Goal: Find specific page/section: Find specific page/section

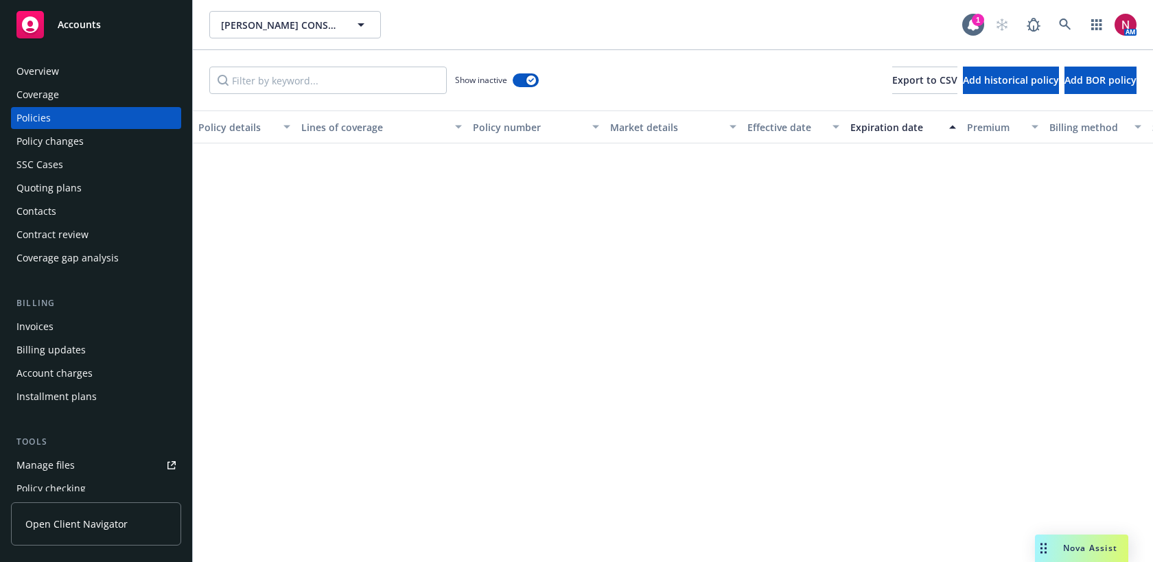
scroll to position [2274, 0]
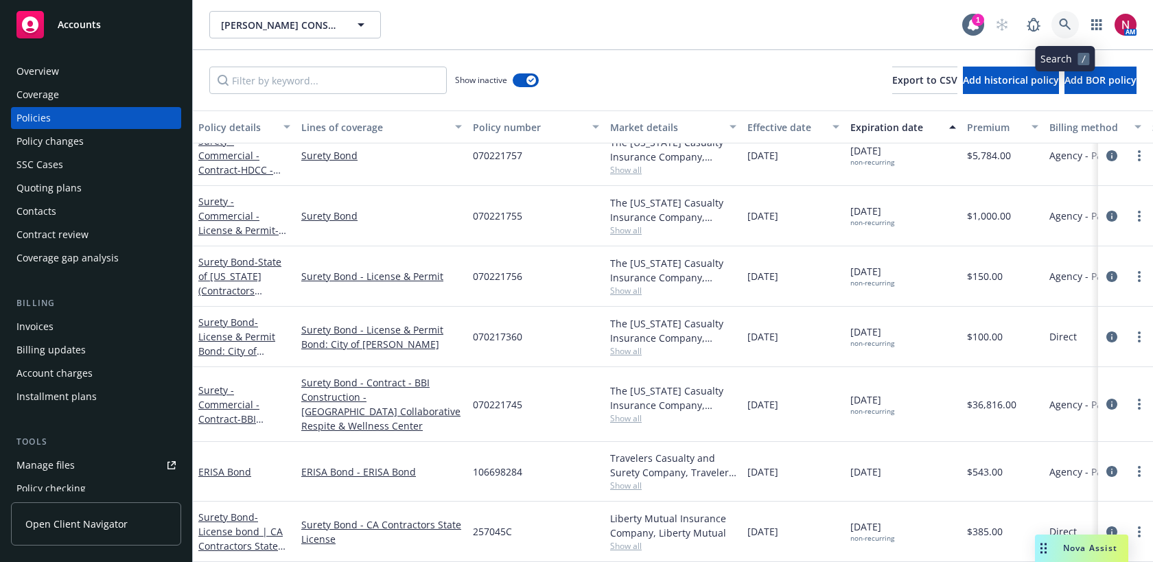
click at [1071, 24] on link at bounding box center [1065, 24] width 27 height 27
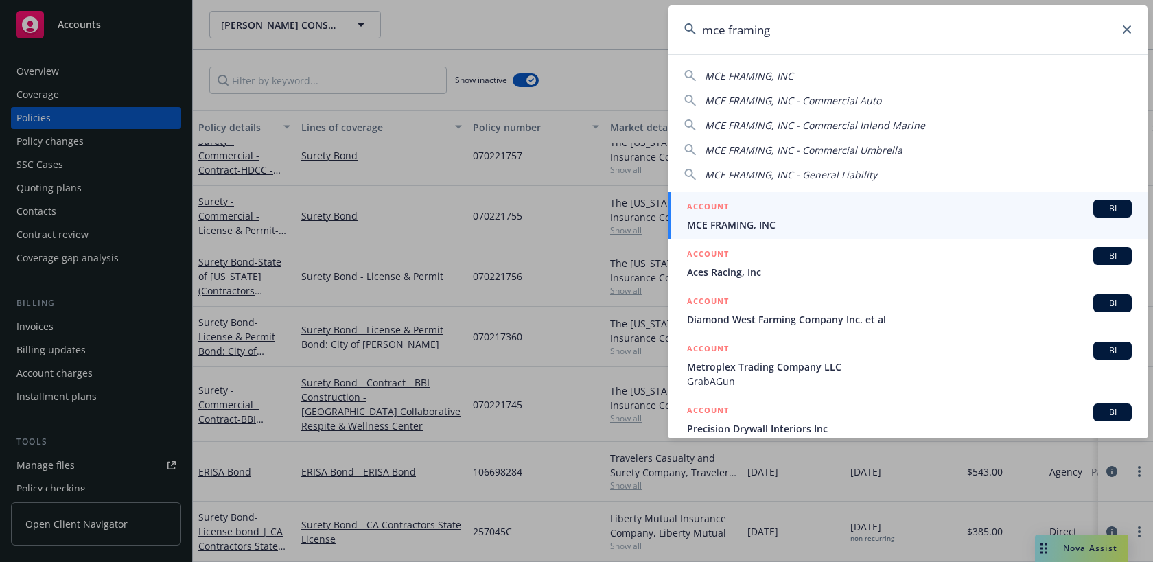
type input "mce framing"
click at [916, 212] on div "ACCOUNT BI" at bounding box center [909, 209] width 445 height 18
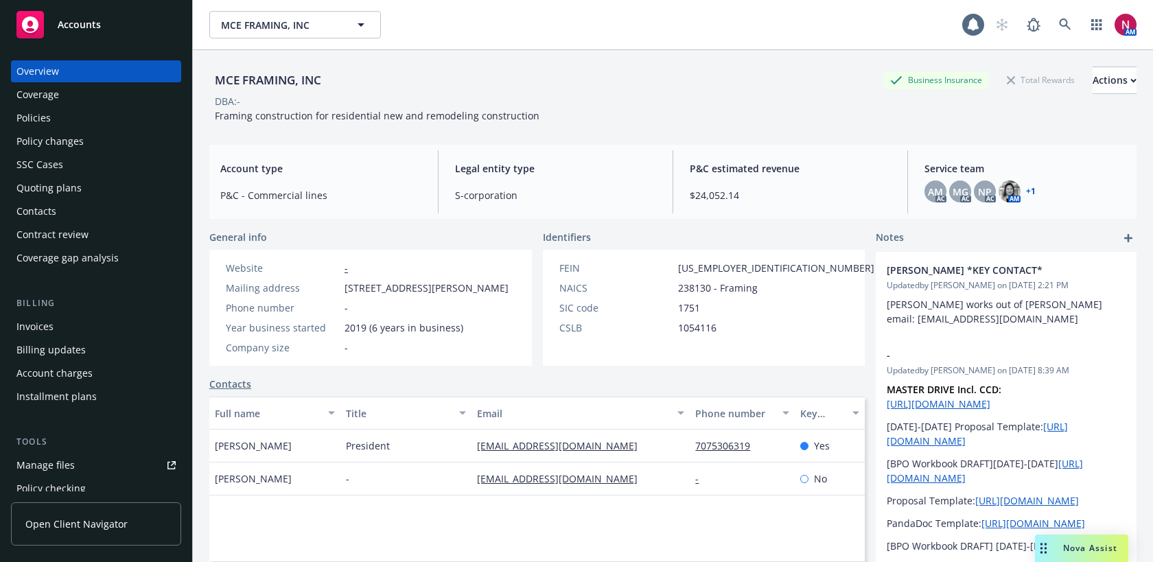
click at [86, 187] on div "Quoting plans" at bounding box center [95, 188] width 159 height 22
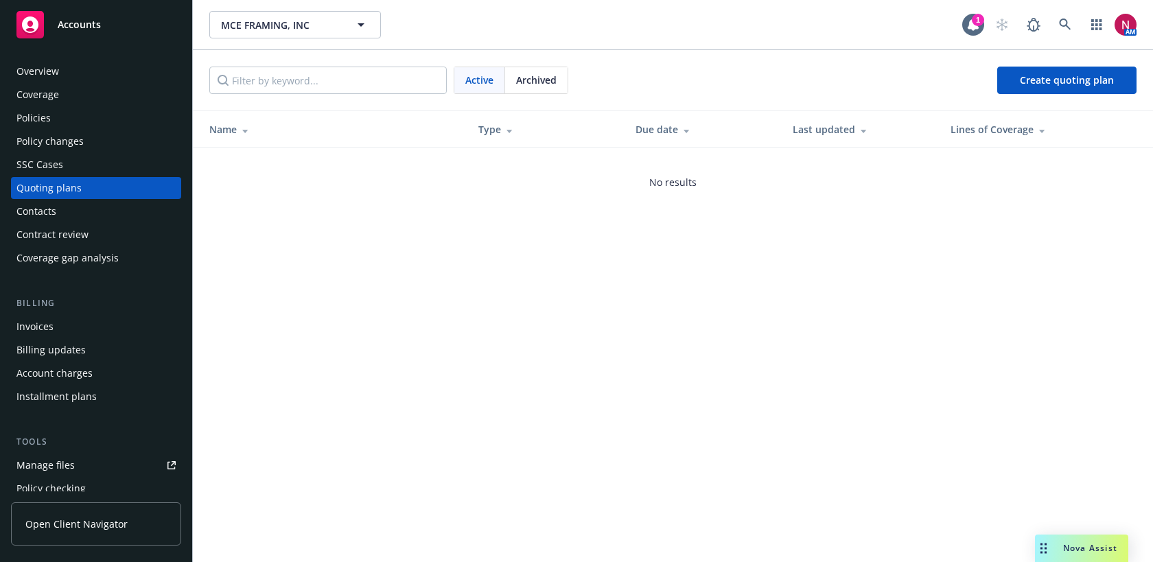
click at [546, 84] on span "Archived" at bounding box center [536, 80] width 40 height 14
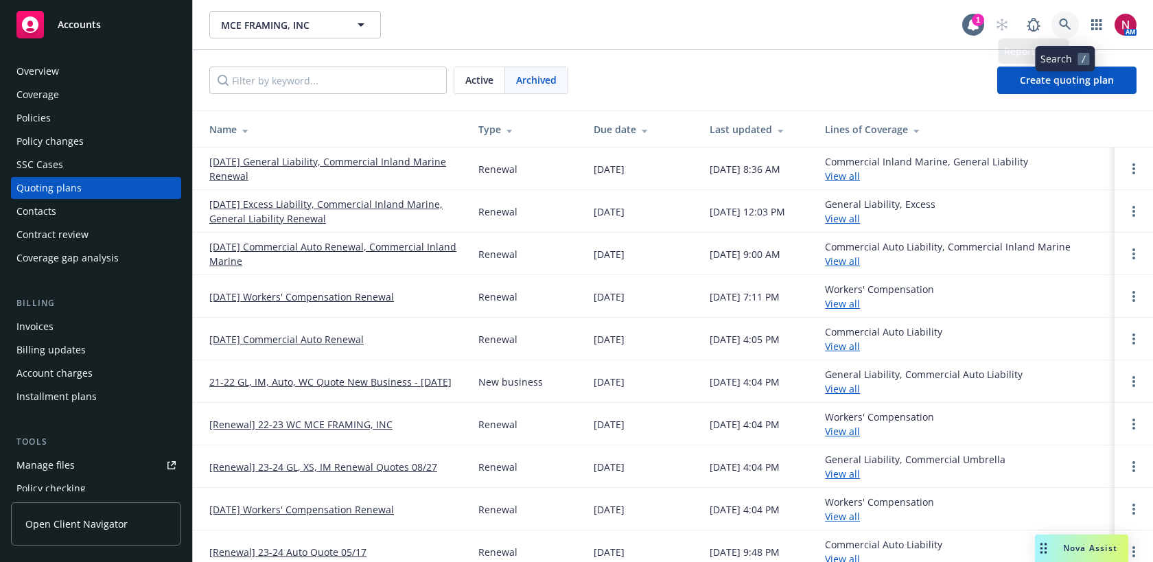
click at [1057, 24] on link at bounding box center [1065, 24] width 27 height 27
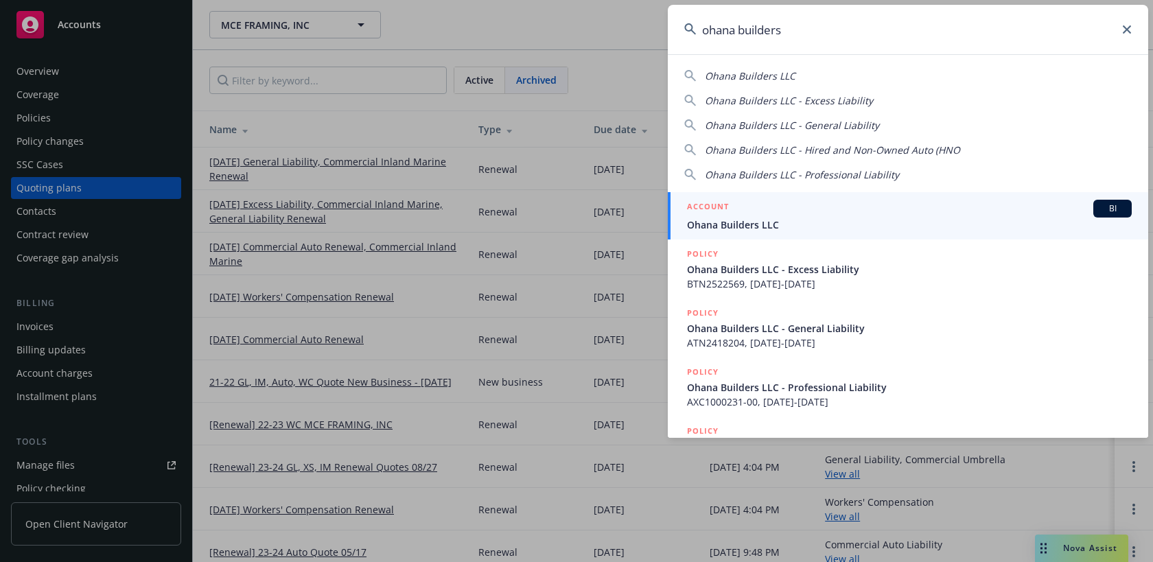
type input "ohana builders"
click at [803, 228] on span "Ohana Builders LLC" at bounding box center [909, 225] width 445 height 14
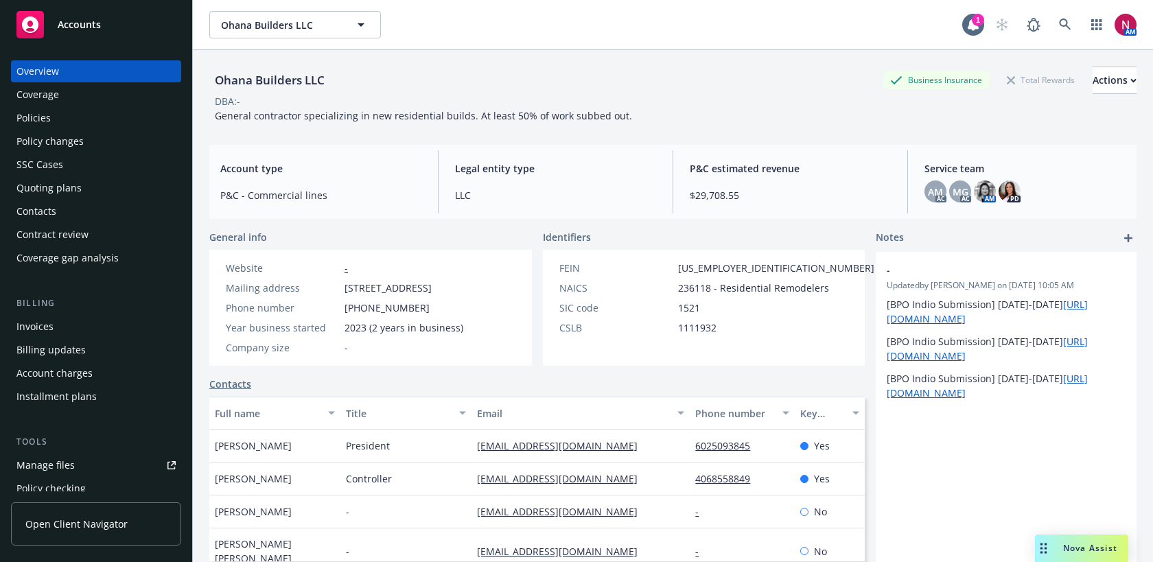
click at [71, 118] on div "Policies" at bounding box center [95, 118] width 159 height 22
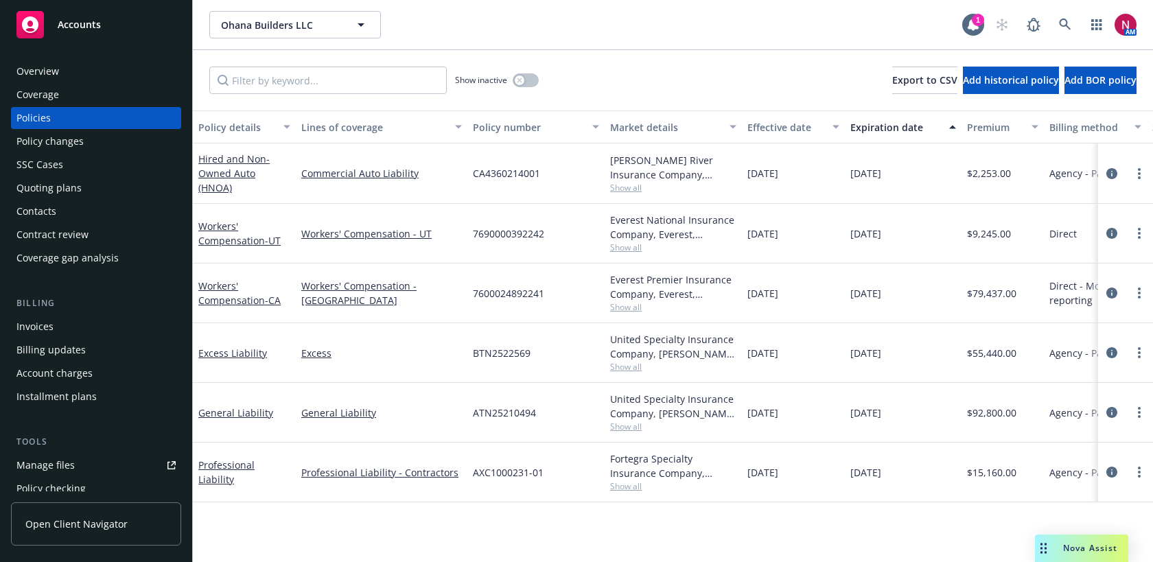
click at [62, 182] on div "Quoting plans" at bounding box center [48, 188] width 65 height 22
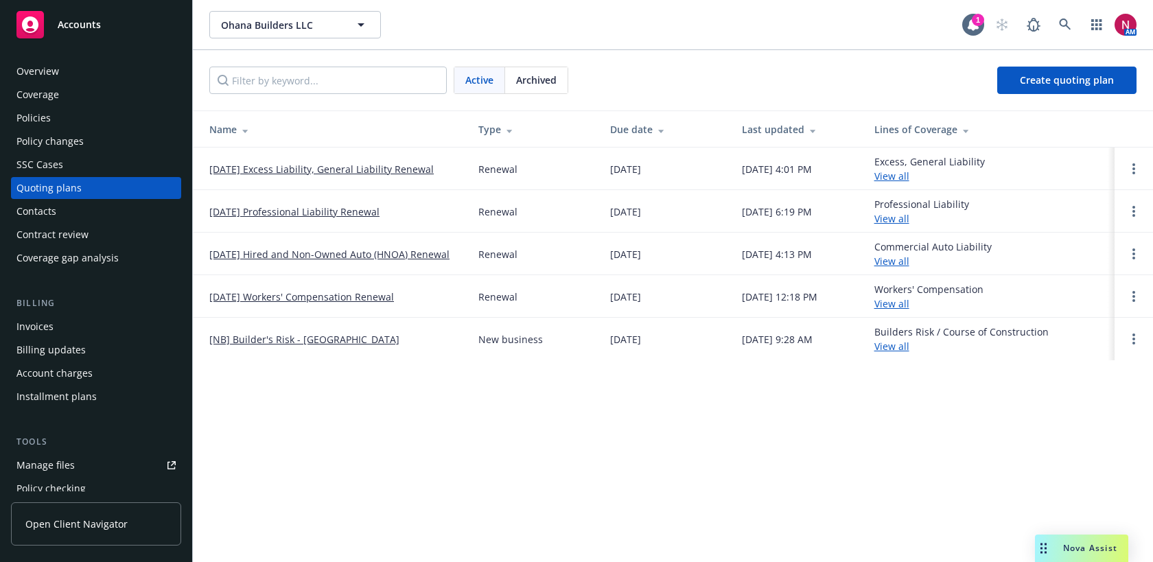
click at [275, 299] on link "[DATE] Workers' Compensation Renewal" at bounding box center [301, 297] width 185 height 14
